Goal: Transaction & Acquisition: Purchase product/service

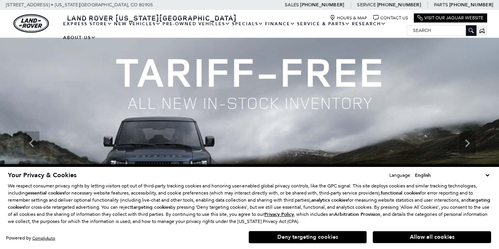
click at [328, 239] on button "Deny targeting cookies" at bounding box center [308, 237] width 118 height 13
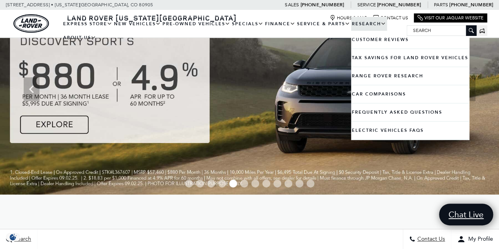
scroll to position [54, 0]
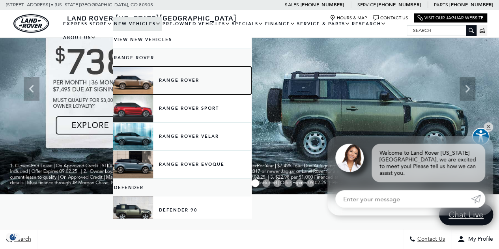
click at [166, 86] on link "Range Rover" at bounding box center [182, 81] width 138 height 28
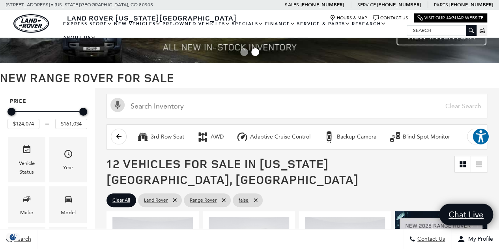
scroll to position [28, 0]
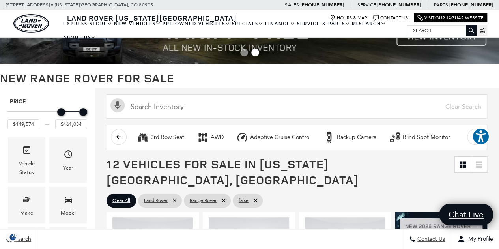
type input "$149,074"
drag, startPoint x: 11, startPoint y: 110, endPoint x: 60, endPoint y: 116, distance: 49.3
click at [60, 116] on div "Price" at bounding box center [47, 112] width 80 height 14
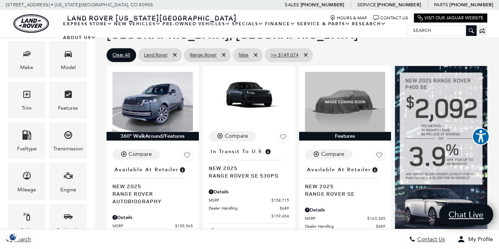
scroll to position [173, 0]
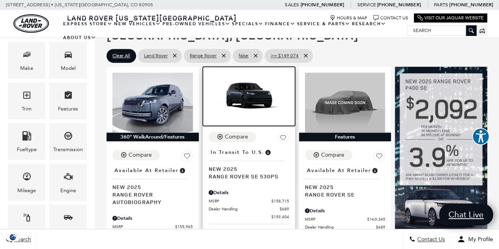
click at [249, 77] on img at bounding box center [249, 95] width 80 height 45
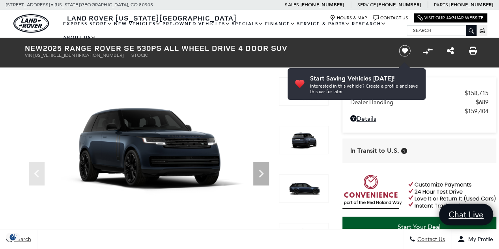
click at [137, 137] on img at bounding box center [149, 147] width 248 height 140
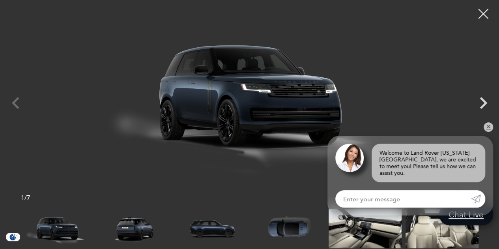
click at [486, 106] on icon "Next" at bounding box center [483, 103] width 24 height 24
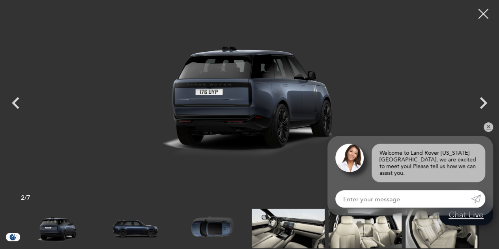
click at [486, 108] on icon "Next" at bounding box center [483, 103] width 24 height 24
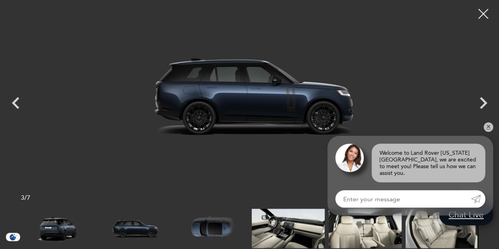
click at [484, 108] on icon "Next" at bounding box center [483, 103] width 24 height 24
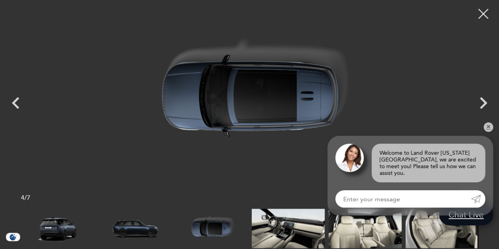
click at [483, 107] on icon "Next" at bounding box center [483, 103] width 24 height 24
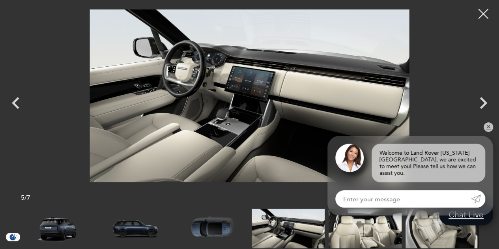
click at [481, 110] on icon "Next" at bounding box center [483, 103] width 24 height 24
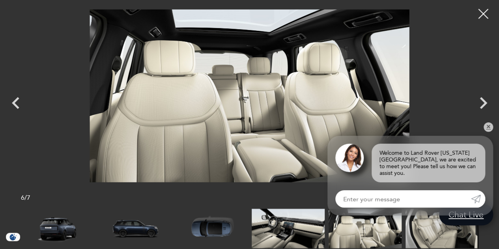
click at [484, 114] on icon "Next" at bounding box center [483, 103] width 24 height 24
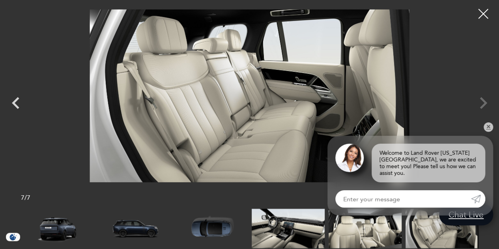
click at [482, 110] on div at bounding box center [249, 96] width 499 height 180
click at [485, 103] on div at bounding box center [249, 96] width 499 height 180
click at [488, 132] on link "✕" at bounding box center [488, 126] width 9 height 9
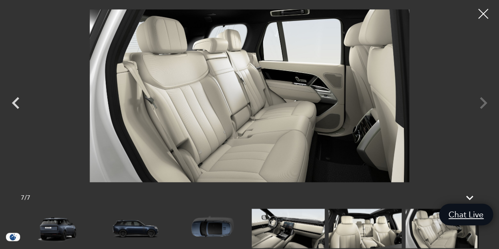
click at [482, 98] on div at bounding box center [249, 96] width 499 height 180
click at [222, 226] on img at bounding box center [211, 228] width 73 height 41
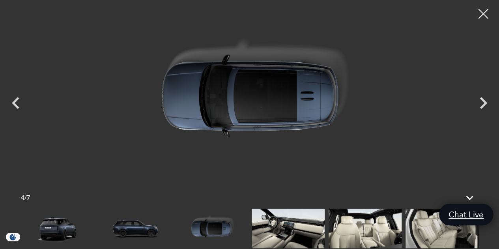
click at [54, 224] on img at bounding box center [57, 228] width 73 height 41
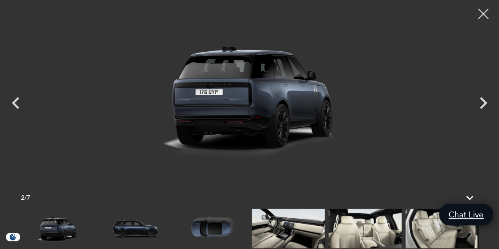
click at [482, 16] on div at bounding box center [483, 14] width 21 height 21
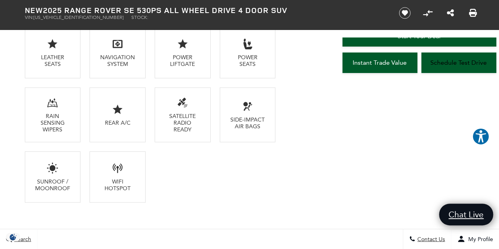
scroll to position [710, 0]
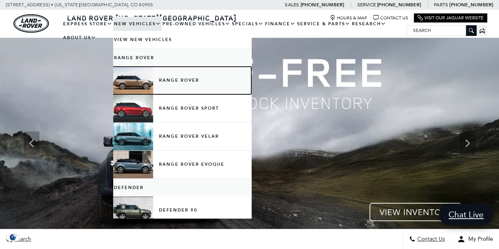
click at [163, 81] on link "Range Rover" at bounding box center [182, 81] width 138 height 28
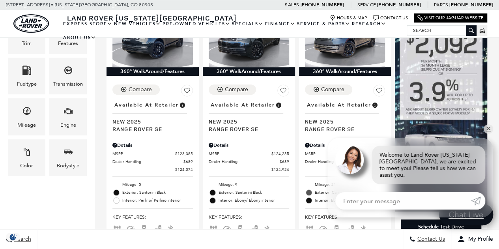
scroll to position [239, 0]
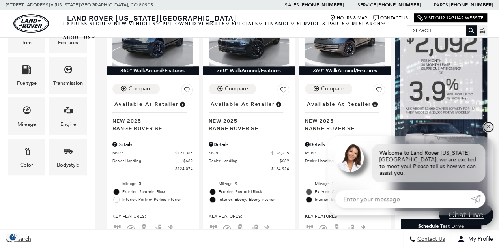
click at [490, 131] on link "✕" at bounding box center [488, 126] width 9 height 9
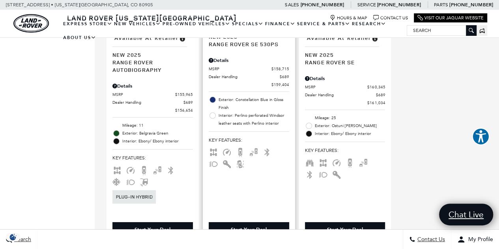
scroll to position [1230, 0]
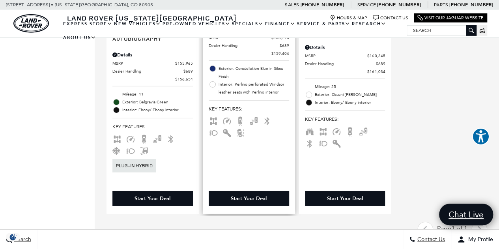
click at [249, 195] on div "Start Your Deal" at bounding box center [249, 198] width 36 height 7
